Goal: Check status: Check status

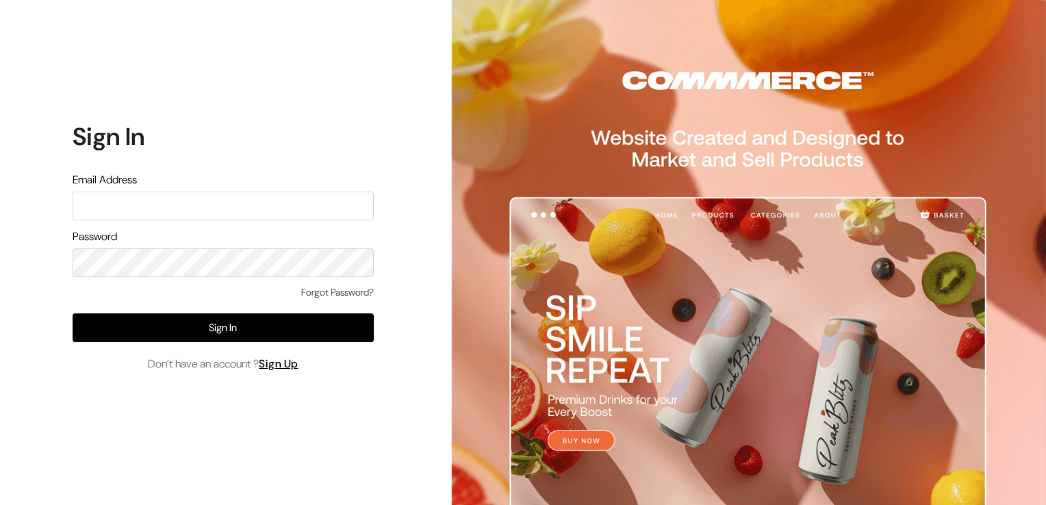
type input "[EMAIL_ADDRESS][DOMAIN_NAME]"
click at [274, 344] on div "Forgot Password? Sign In Don’t have an account ? Sign Up" at bounding box center [223, 329] width 301 height 87
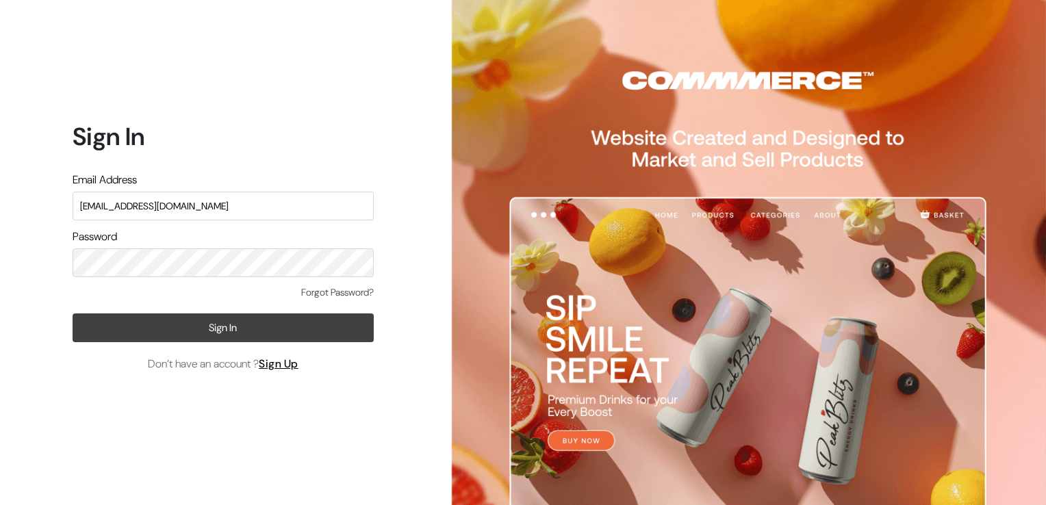
click at [277, 334] on button "Sign In" at bounding box center [223, 328] width 301 height 29
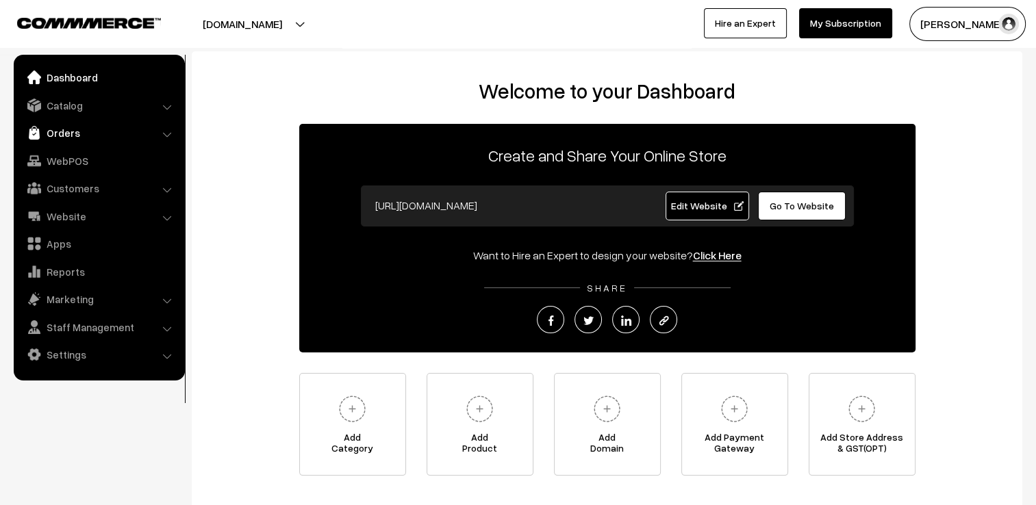
click at [79, 140] on link "Orders" at bounding box center [98, 133] width 163 height 25
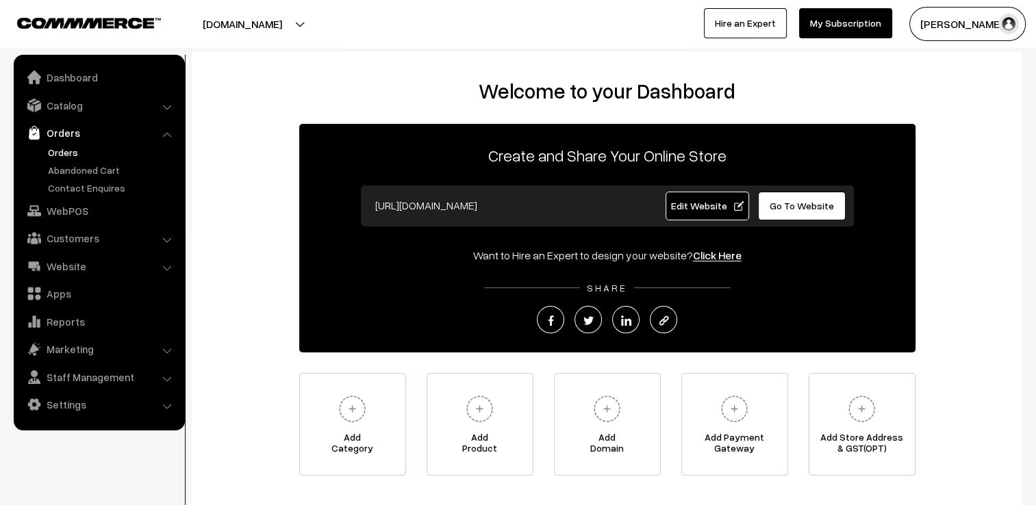
click at [79, 149] on link "Orders" at bounding box center [113, 152] width 136 height 14
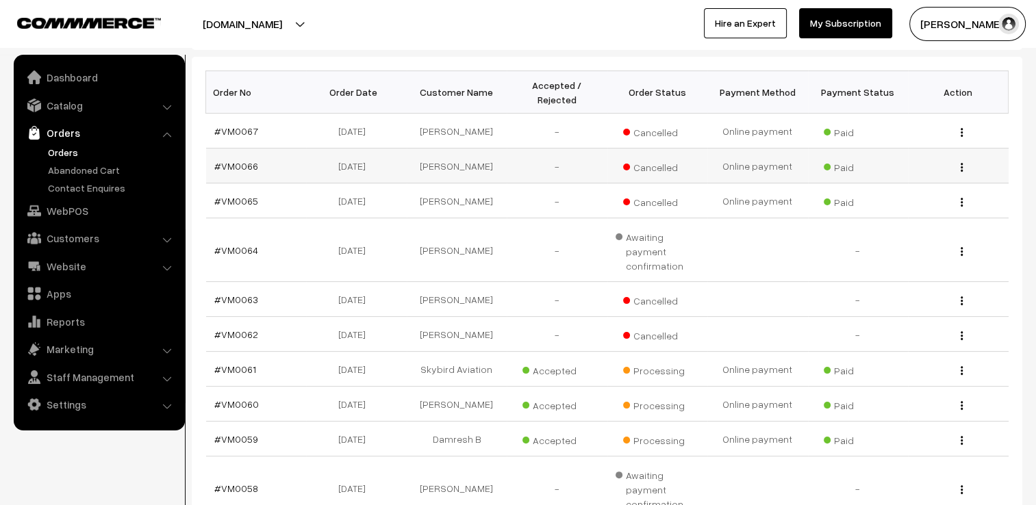
scroll to position [205, 0]
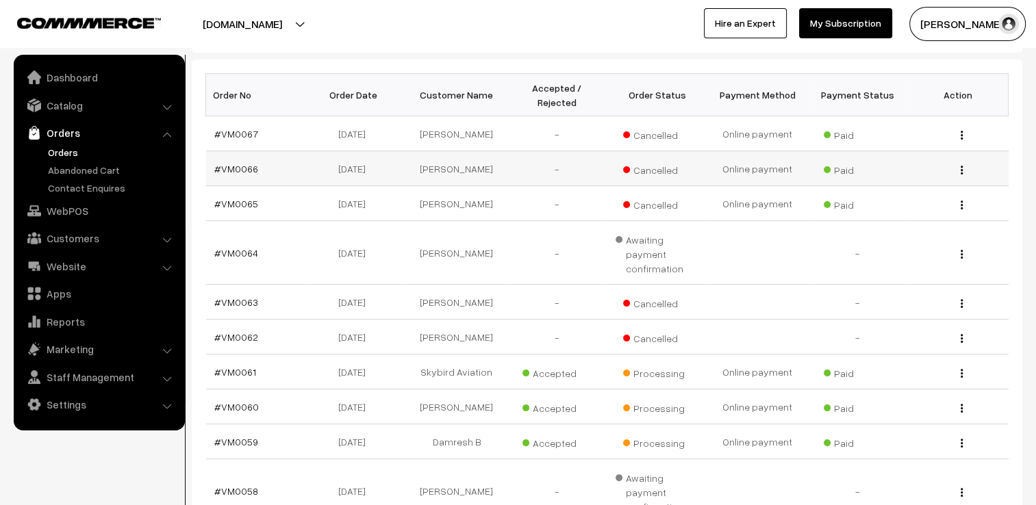
click at [455, 153] on td "[PERSON_NAME]" at bounding box center [457, 168] width 101 height 35
click at [244, 163] on link "#VM0066" at bounding box center [236, 169] width 44 height 12
